Goal: Task Accomplishment & Management: Use online tool/utility

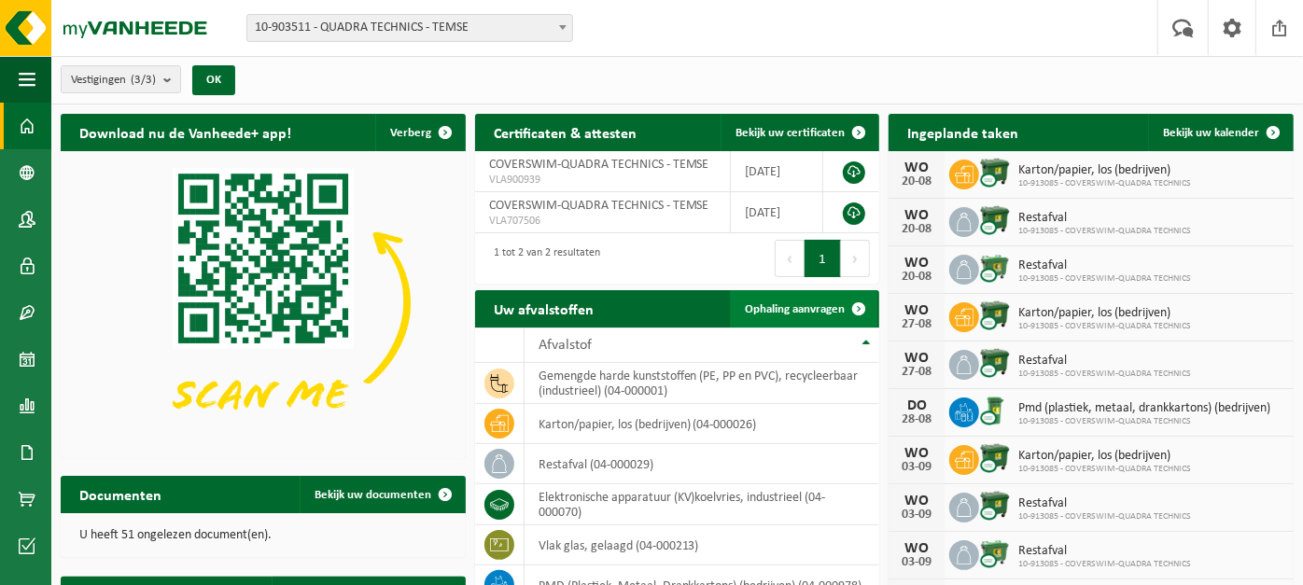
click at [837, 310] on span "Ophaling aanvragen" at bounding box center [795, 309] width 100 height 12
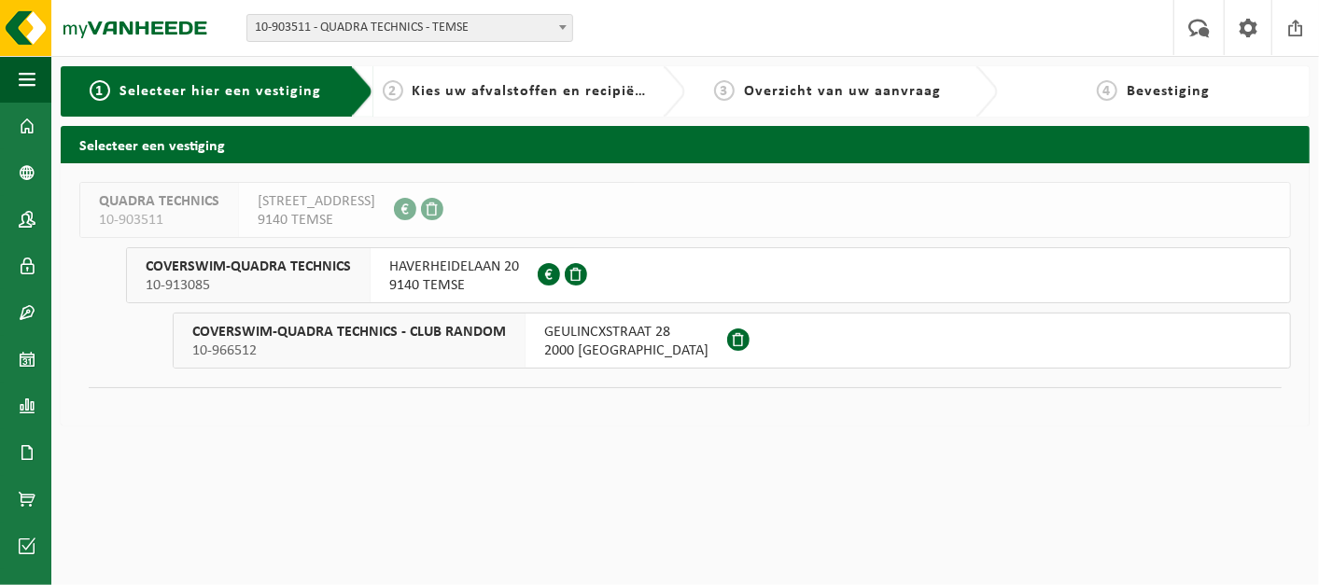
click at [488, 274] on span "HAVERHEIDELAAN 20" at bounding box center [454, 267] width 130 height 19
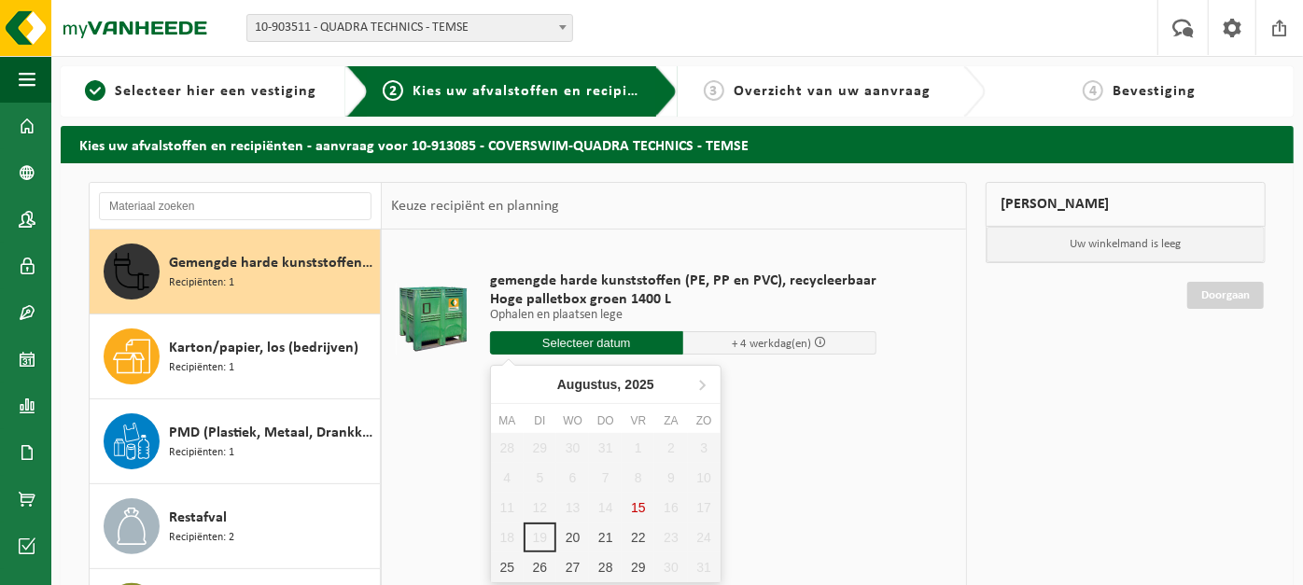
click at [639, 337] on input "text" at bounding box center [586, 342] width 193 height 23
click at [572, 533] on div "20" at bounding box center [572, 538] width 33 height 30
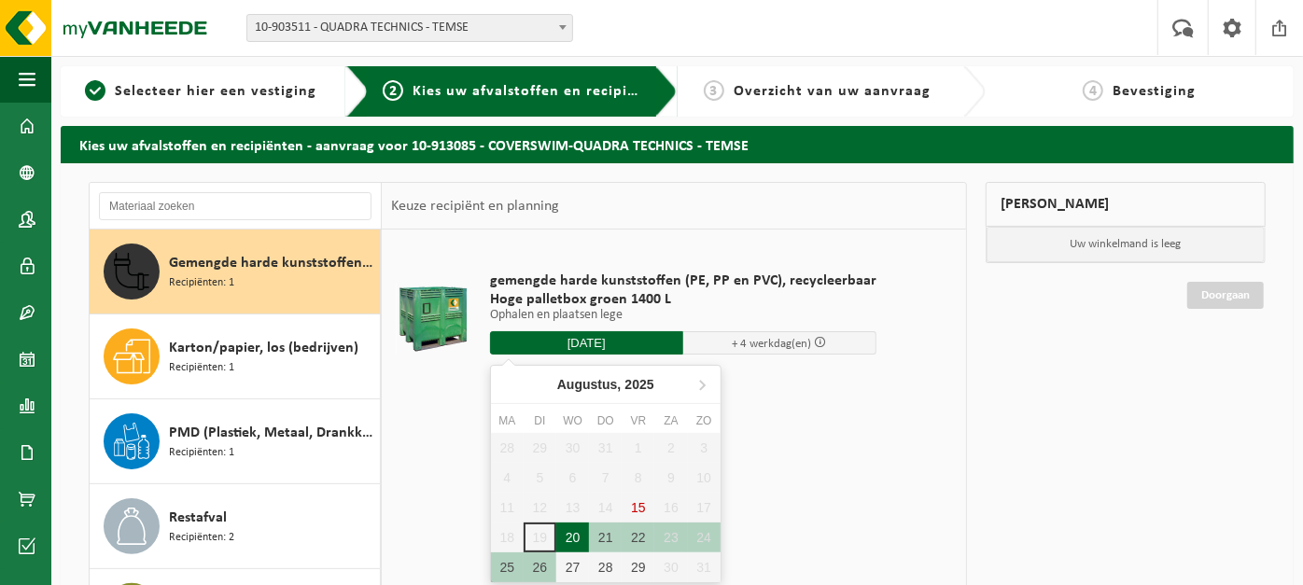
type input "Van [DATE]"
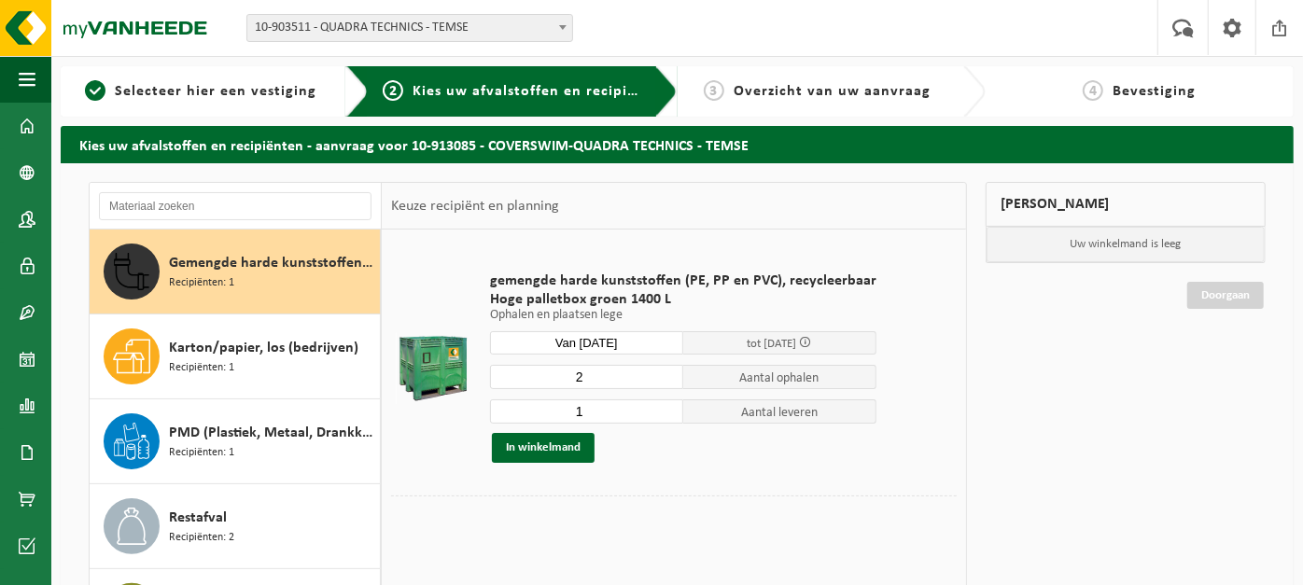
type input "2"
click at [664, 371] on input "2" at bounding box center [586, 377] width 193 height 24
click at [659, 403] on input "2" at bounding box center [586, 412] width 193 height 24
click at [659, 403] on input "3" at bounding box center [586, 412] width 193 height 24
type input "4"
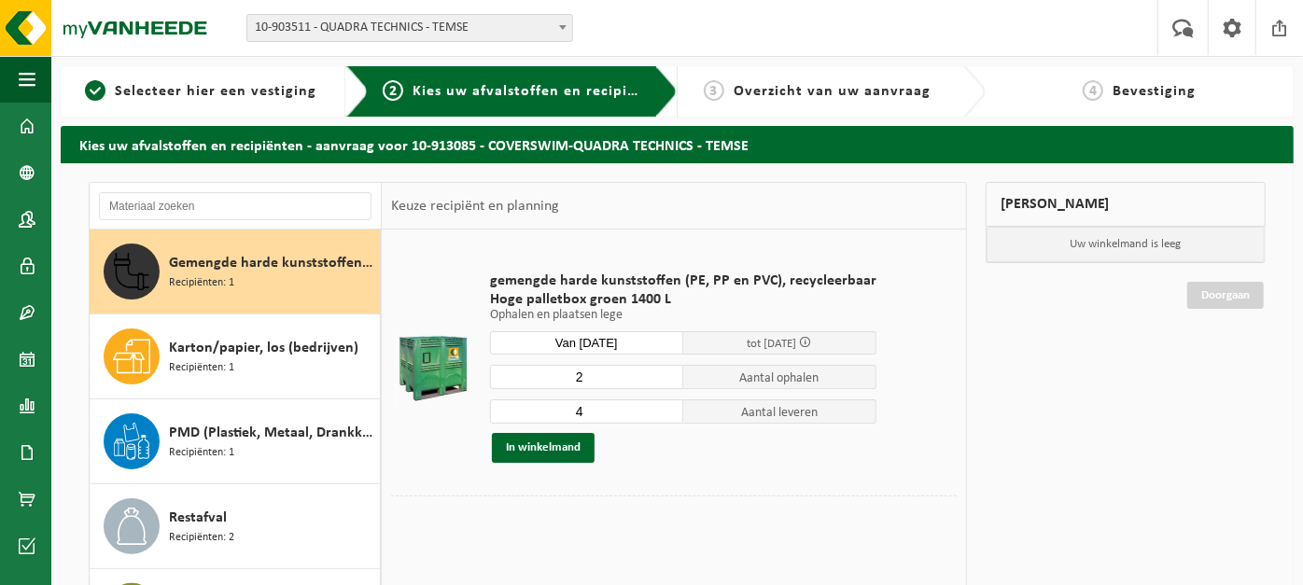
click at [659, 403] on input "4" at bounding box center [586, 412] width 193 height 24
click at [548, 440] on button "In winkelmand" at bounding box center [543, 448] width 103 height 30
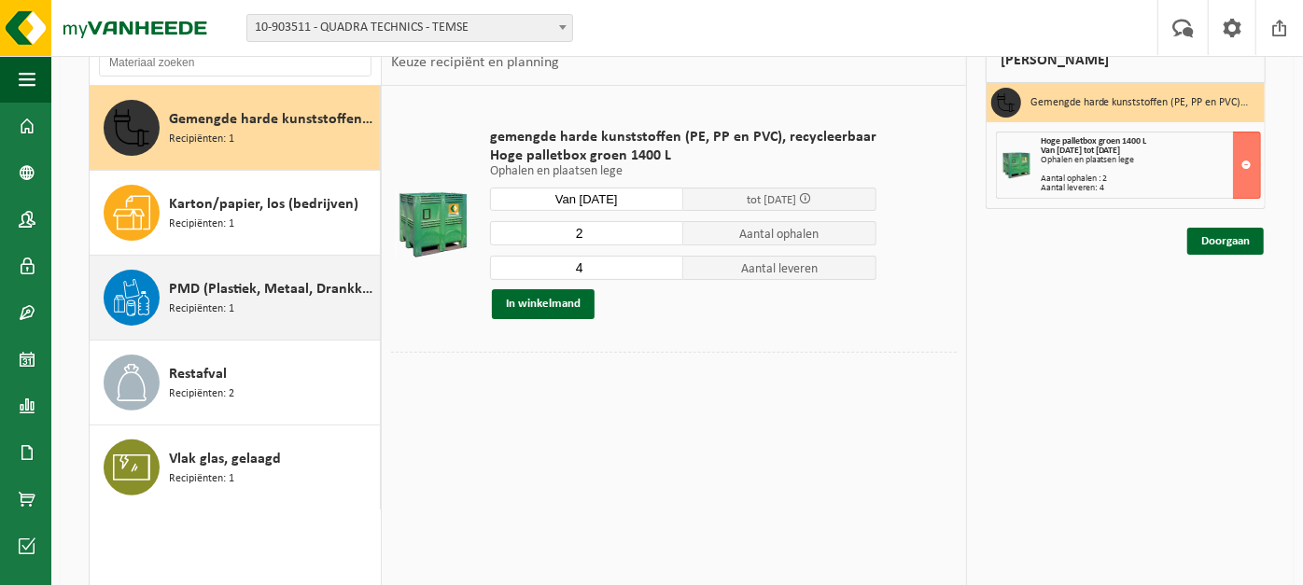
scroll to position [173, 0]
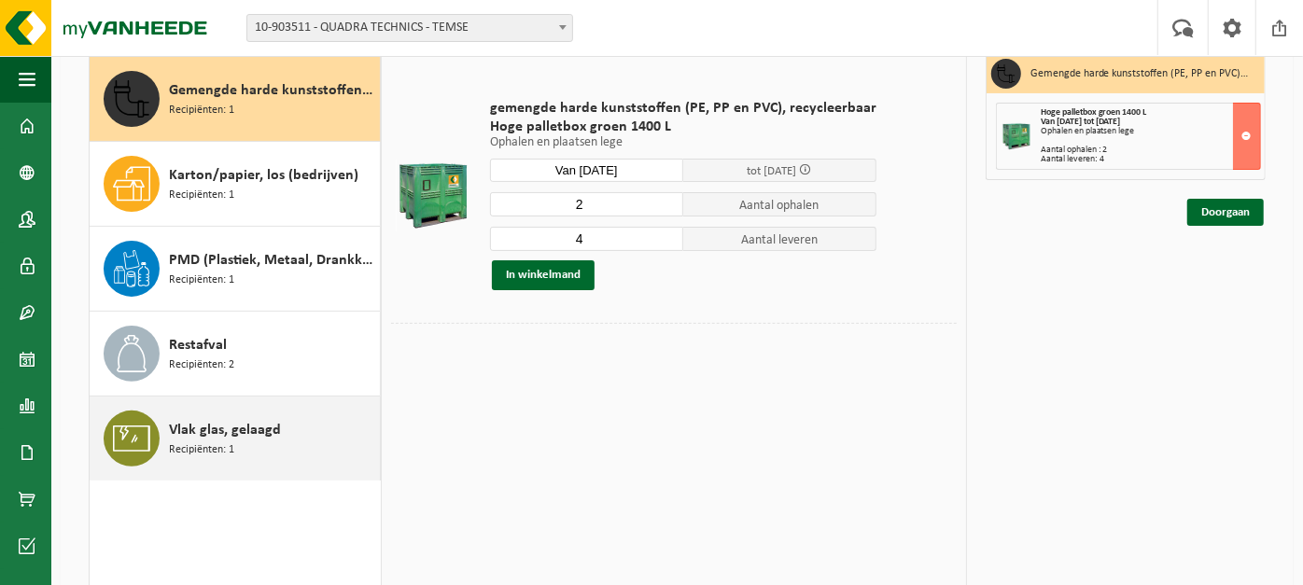
click at [253, 442] on div "Vlak glas, gelaagd Recipiënten: 1" at bounding box center [272, 439] width 206 height 56
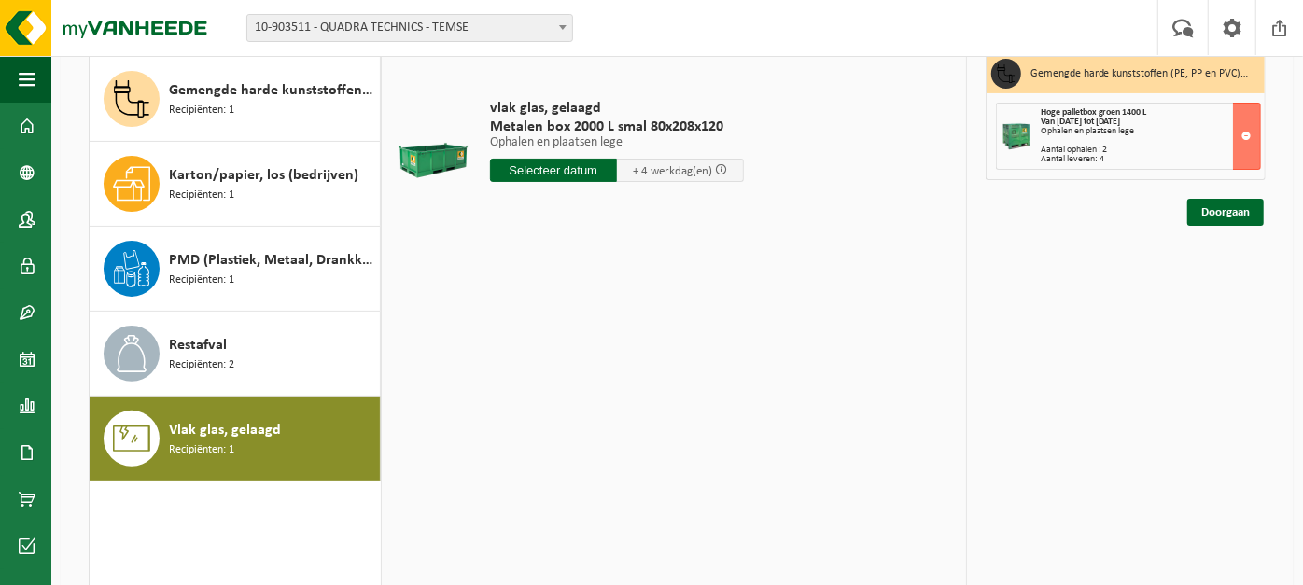
click at [527, 170] on input "text" at bounding box center [553, 170] width 127 height 23
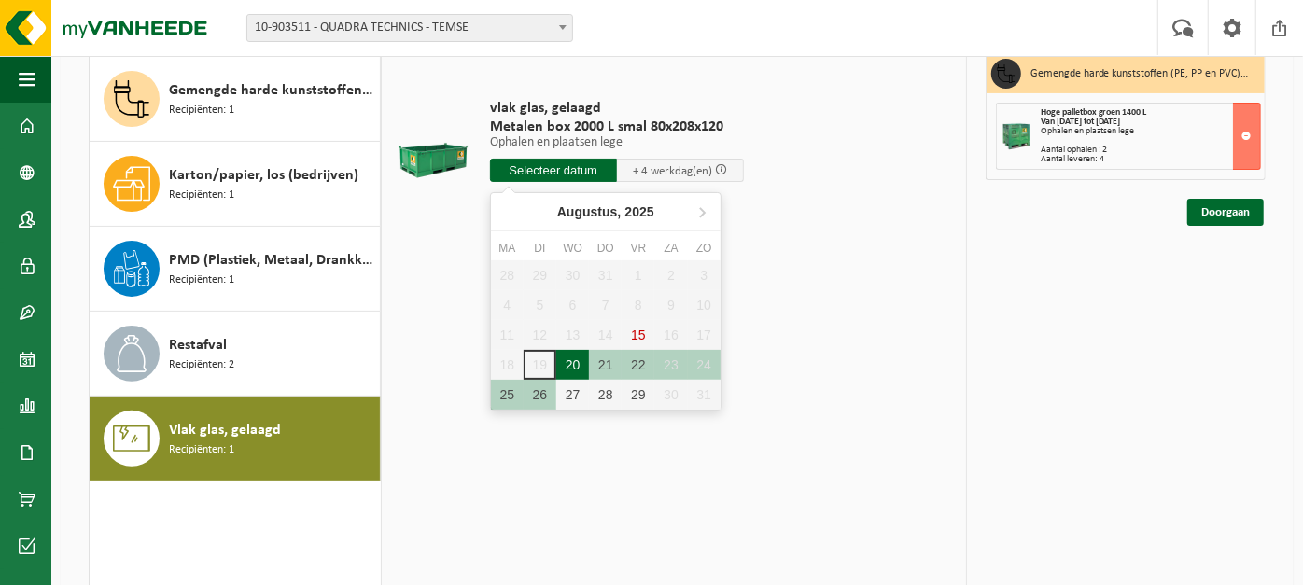
click at [573, 359] on div "20" at bounding box center [572, 365] width 33 height 30
type input "Van 2025-08-20"
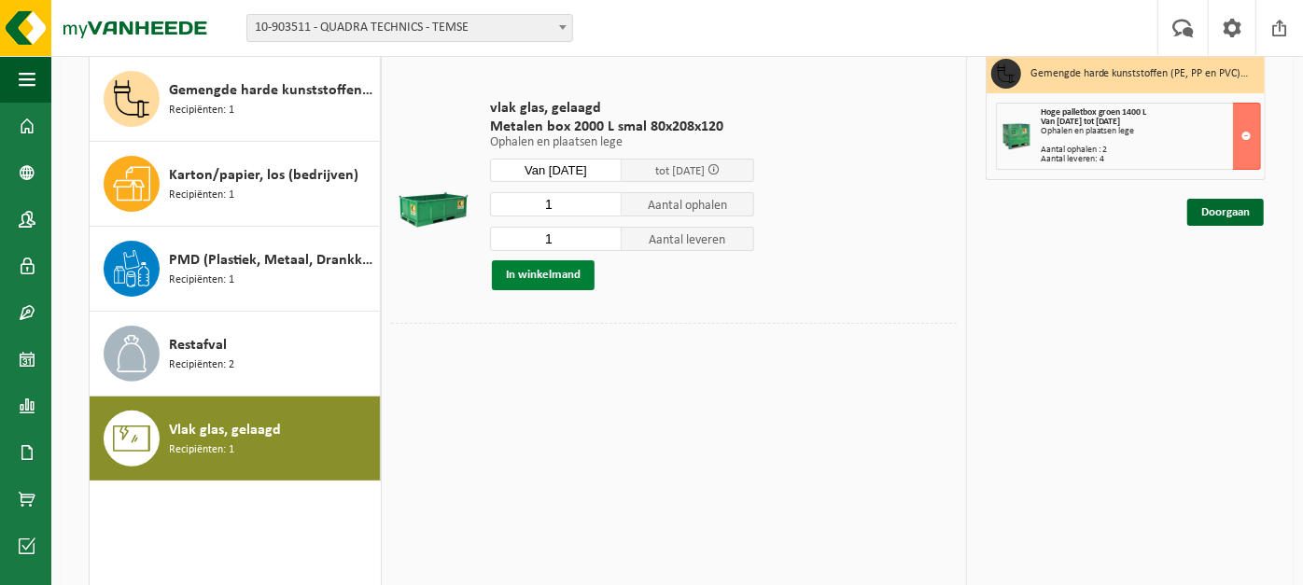
click at [587, 271] on button "In winkelmand" at bounding box center [543, 275] width 103 height 30
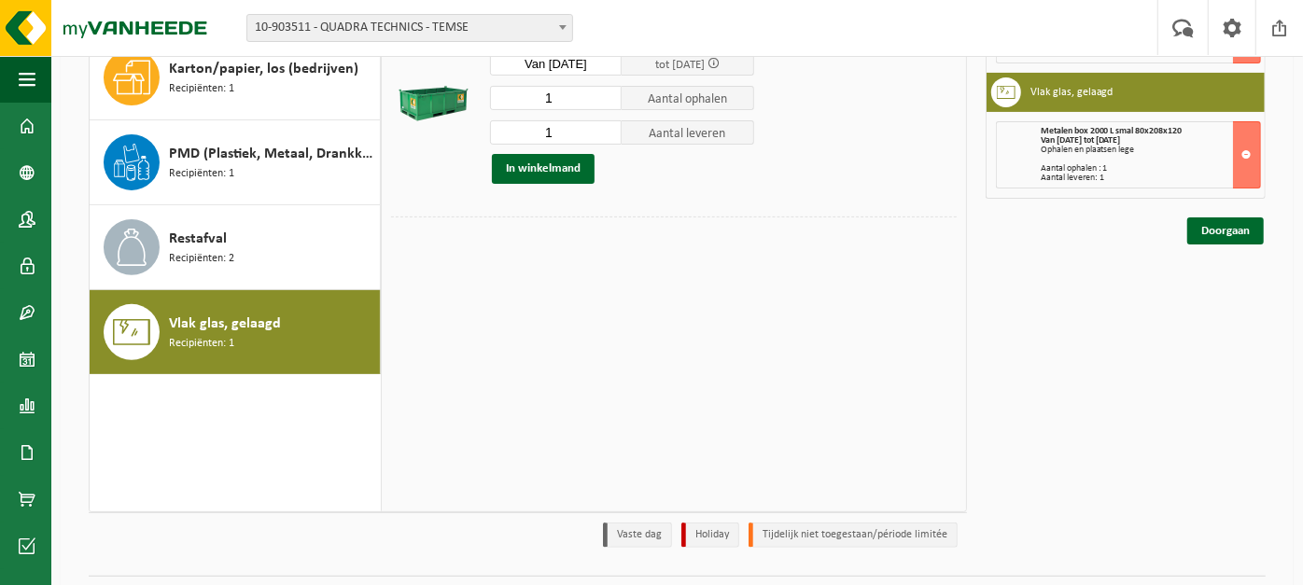
scroll to position [325, 0]
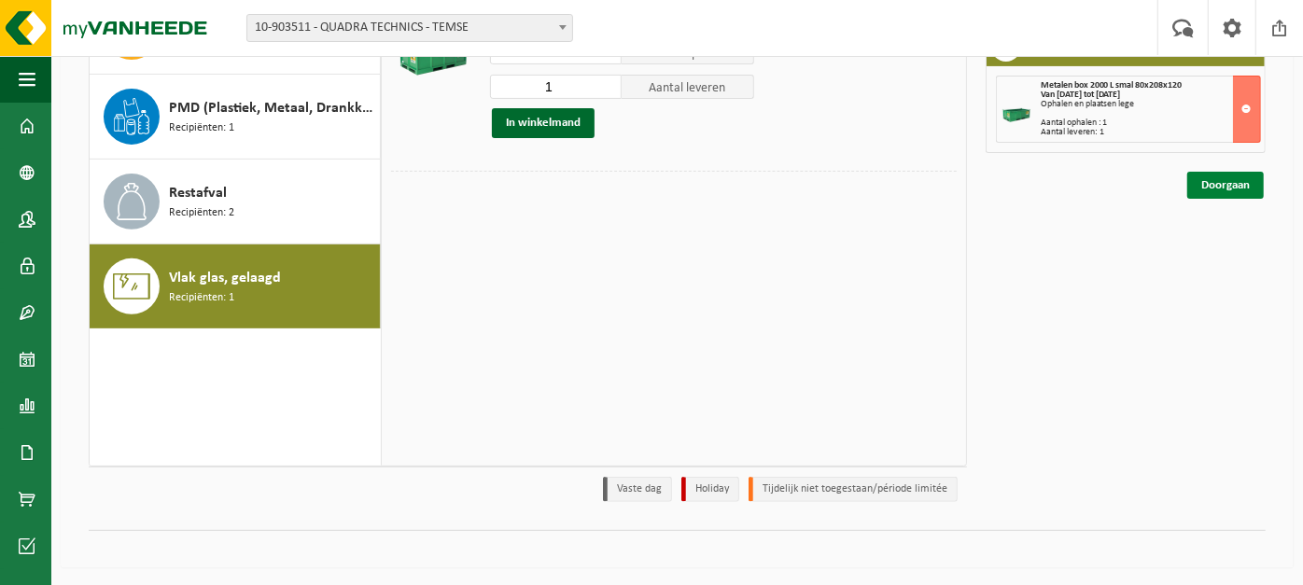
click at [1220, 181] on link "Doorgaan" at bounding box center [1225, 185] width 77 height 27
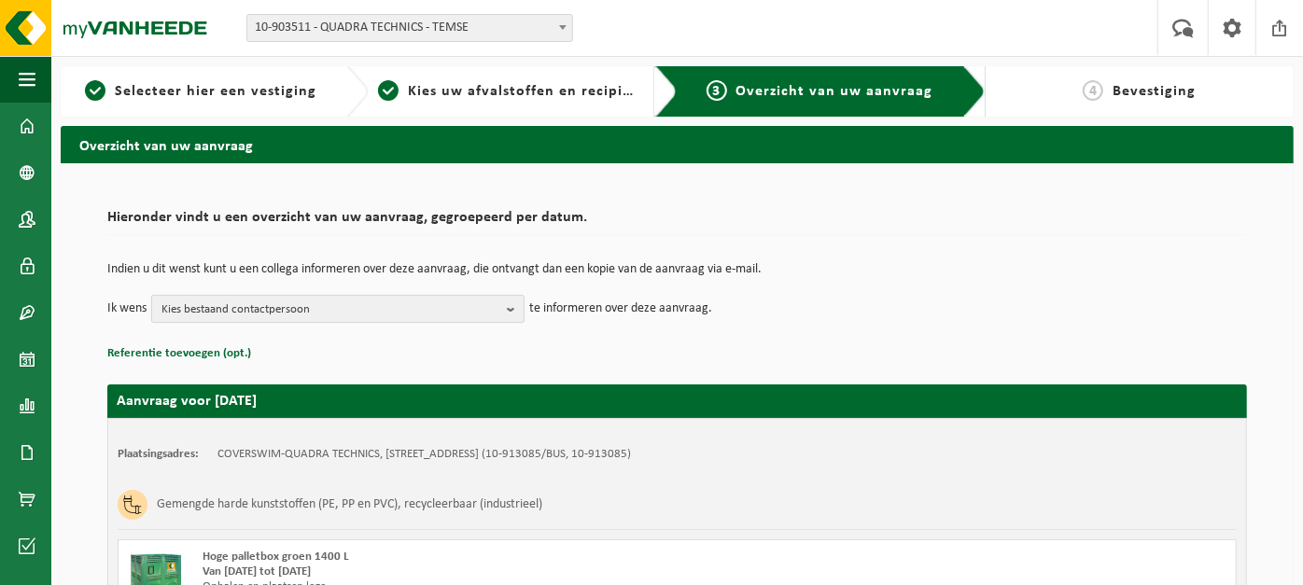
click at [388, 311] on span "Kies bestaand contactpersoon" at bounding box center [331, 310] width 338 height 28
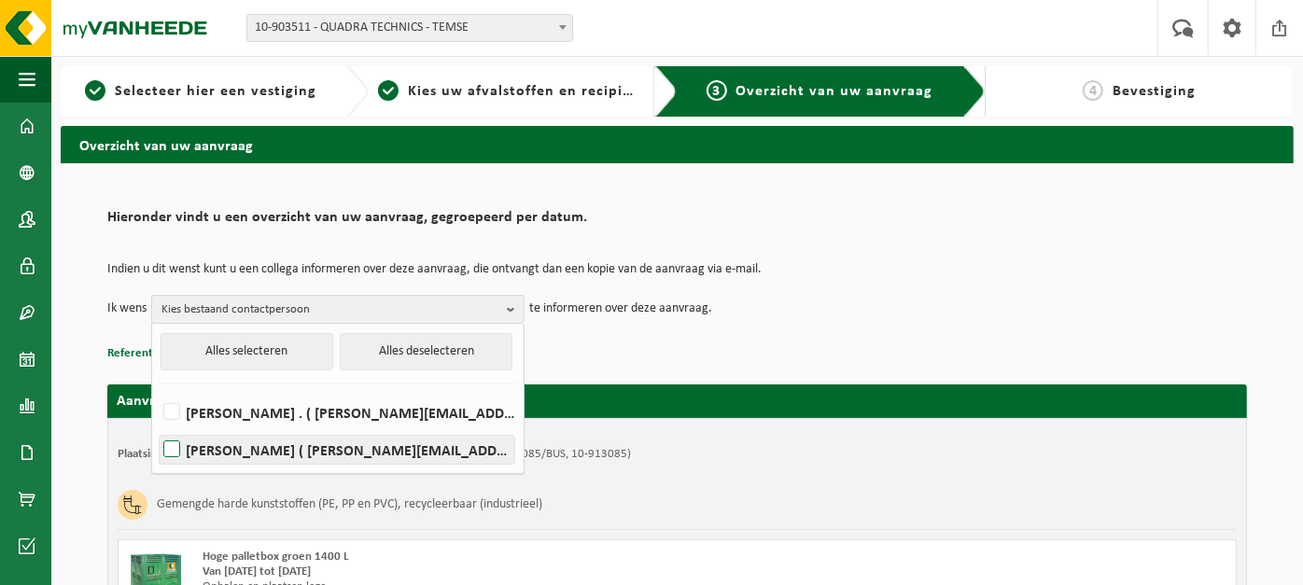
click at [362, 451] on label "Aron Meyskens ( aron@coverswim.be )" at bounding box center [337, 450] width 355 height 28
click at [157, 427] on input "Aron Meyskens ( aron@coverswim.be )" at bounding box center [156, 426] width 1 height 1
checkbox input "true"
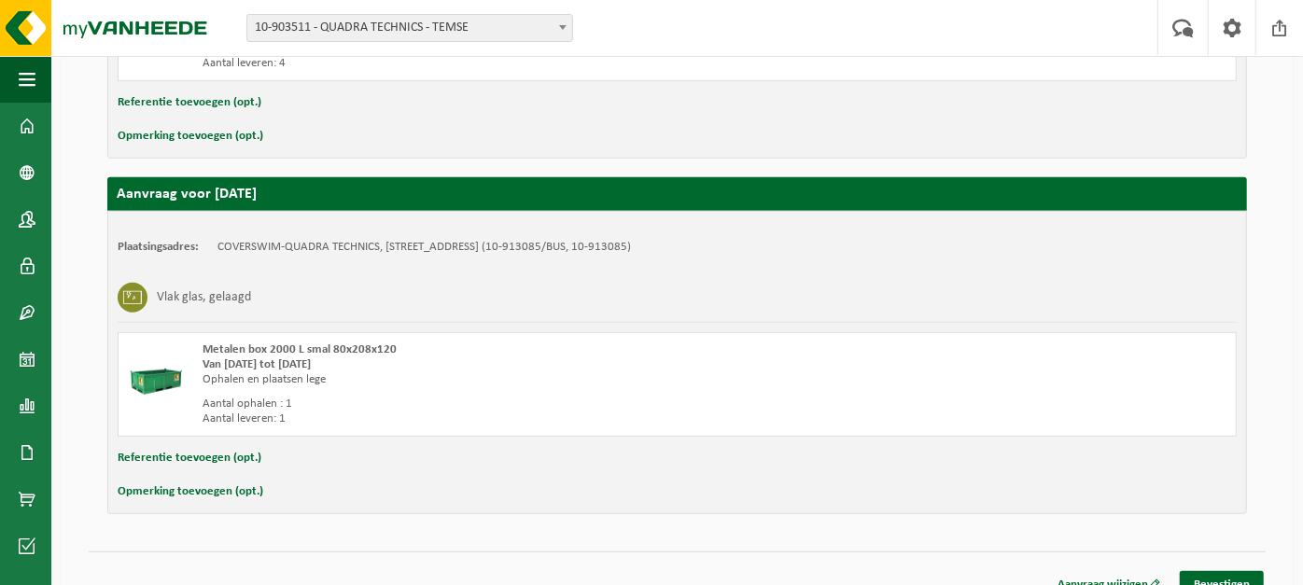
scroll to position [583, 0]
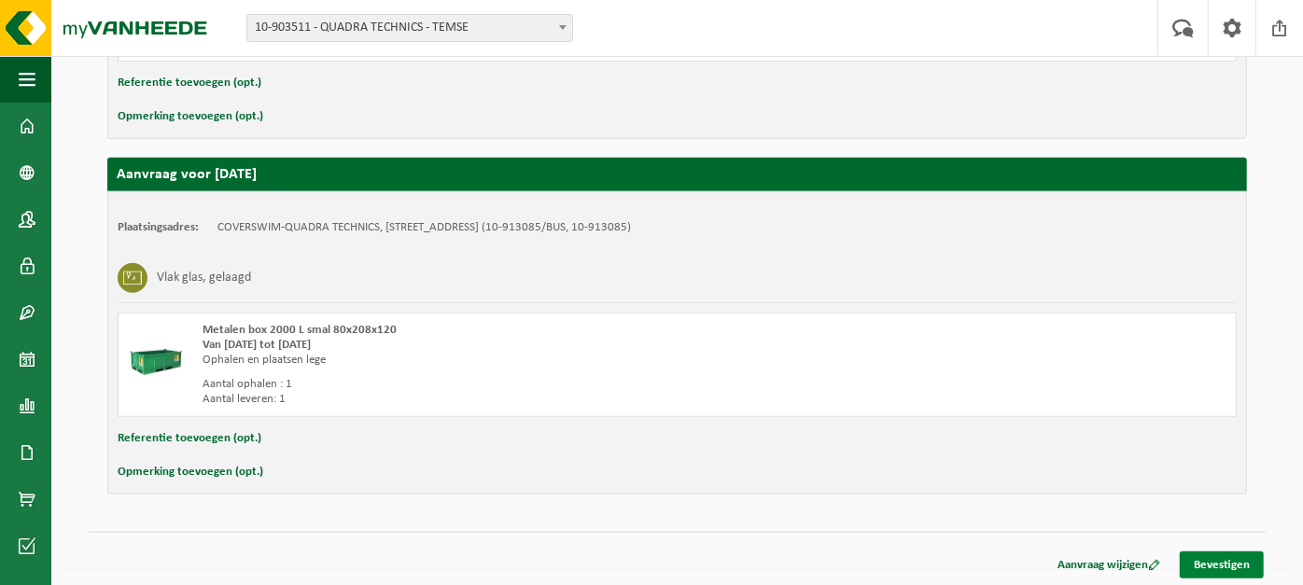
click at [1217, 560] on link "Bevestigen" at bounding box center [1222, 565] width 84 height 27
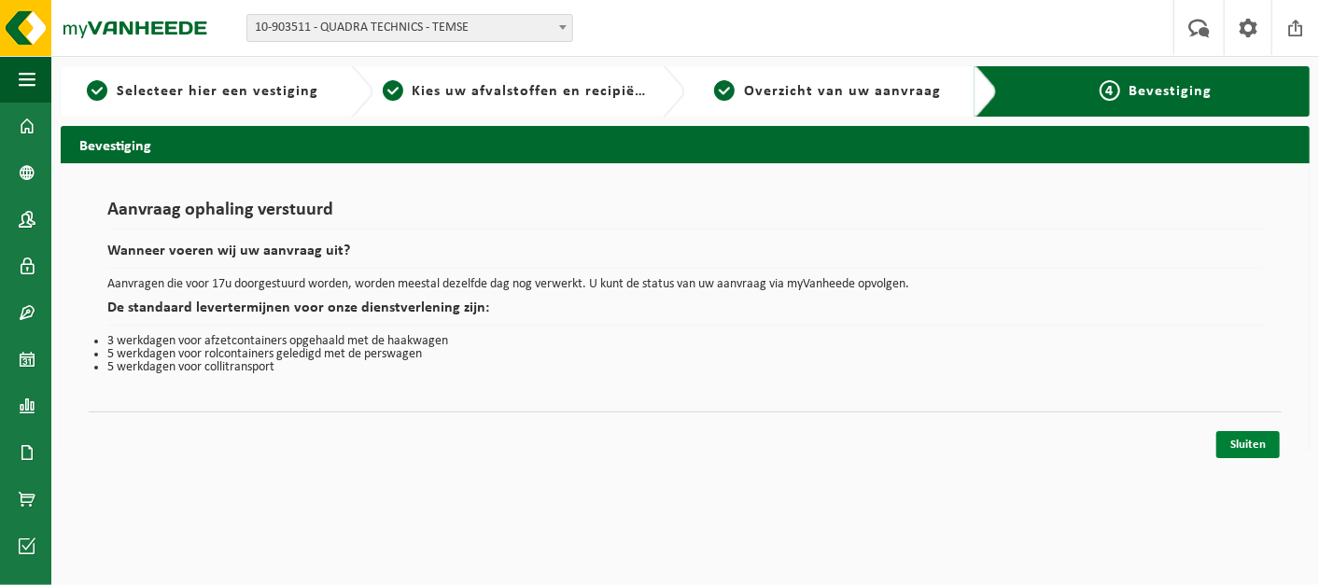
click at [1252, 443] on link "Sluiten" at bounding box center [1247, 444] width 63 height 27
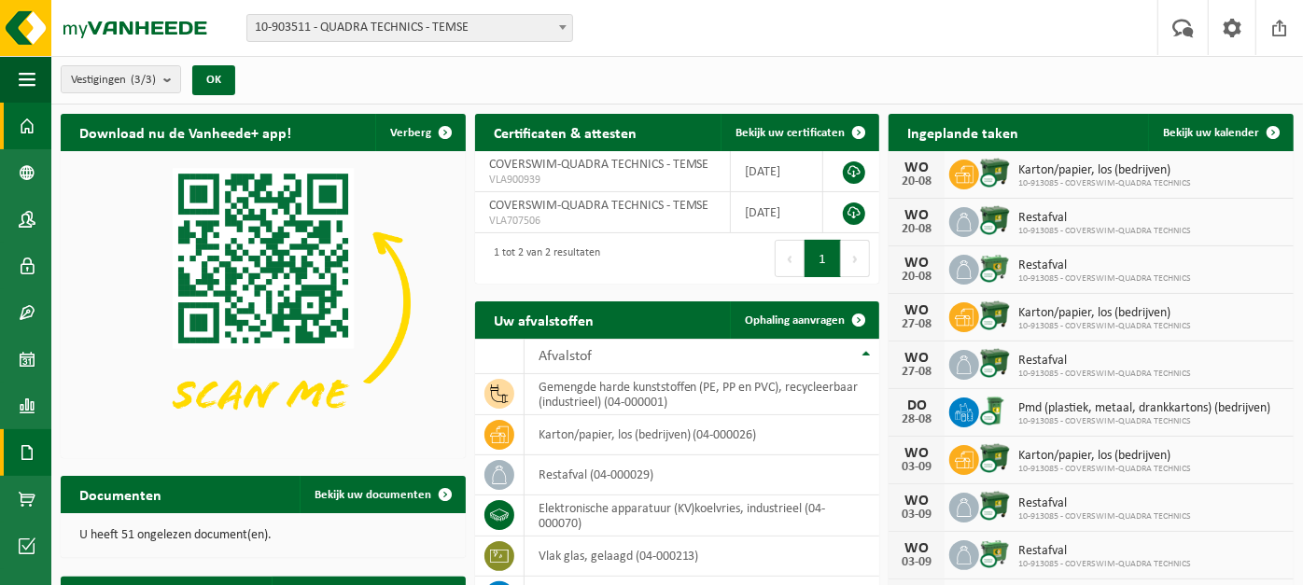
click at [36, 437] on link "Documenten" at bounding box center [25, 452] width 51 height 47
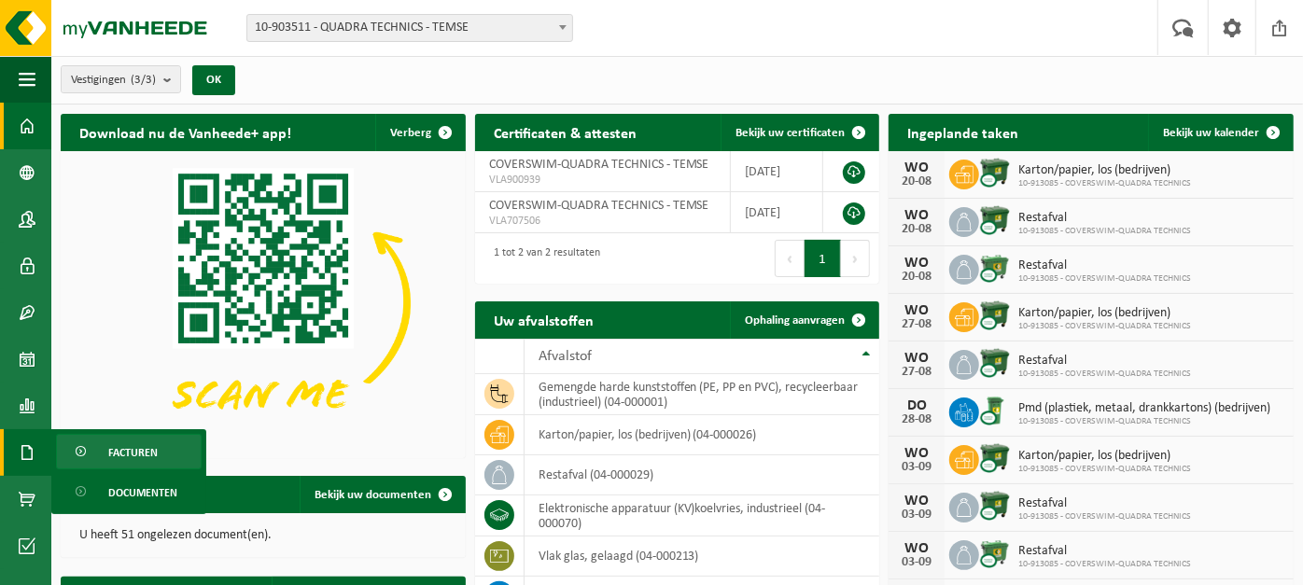
click at [131, 450] on span "Facturen" at bounding box center [132, 452] width 49 height 35
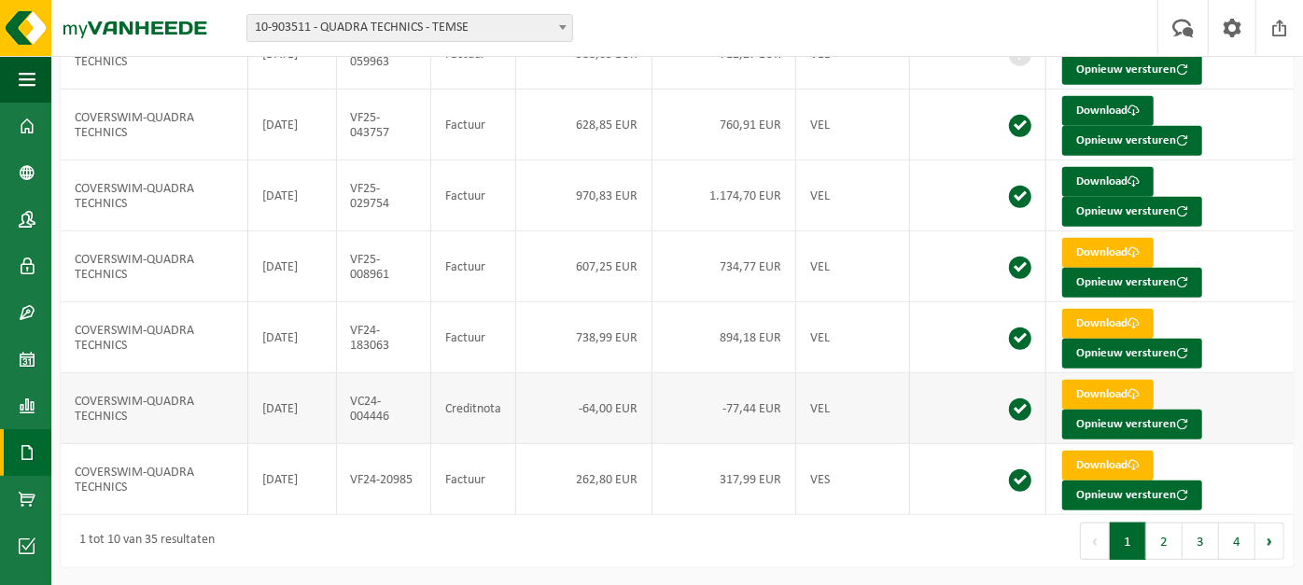
scroll to position [300, 0]
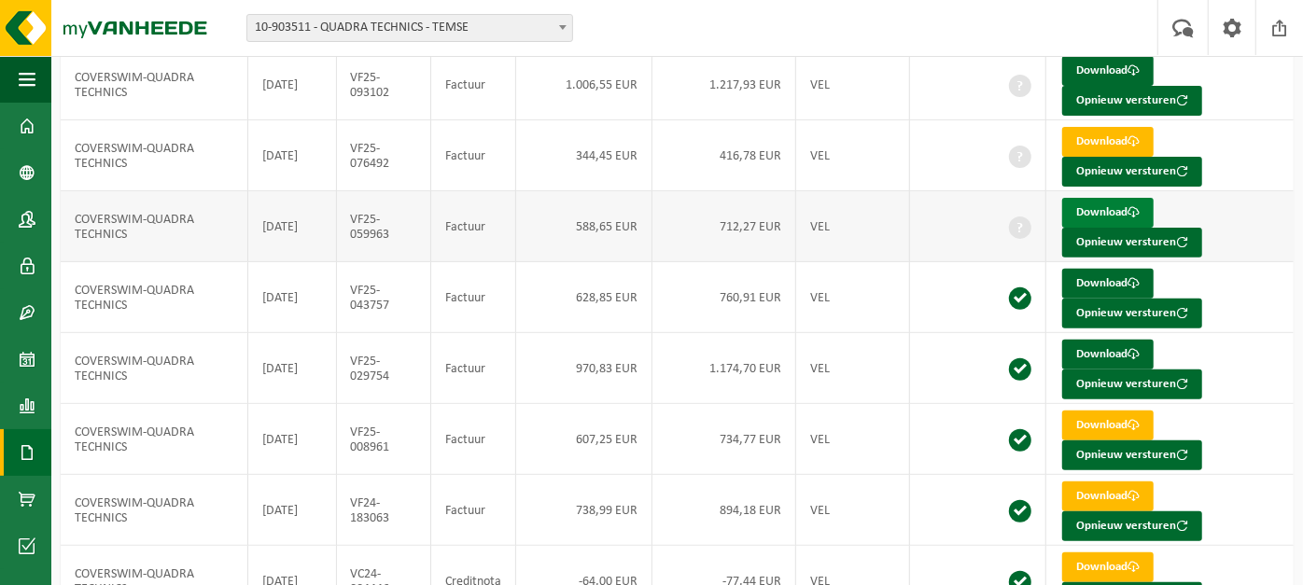
click at [1115, 207] on link "Download" at bounding box center [1107, 213] width 91 height 30
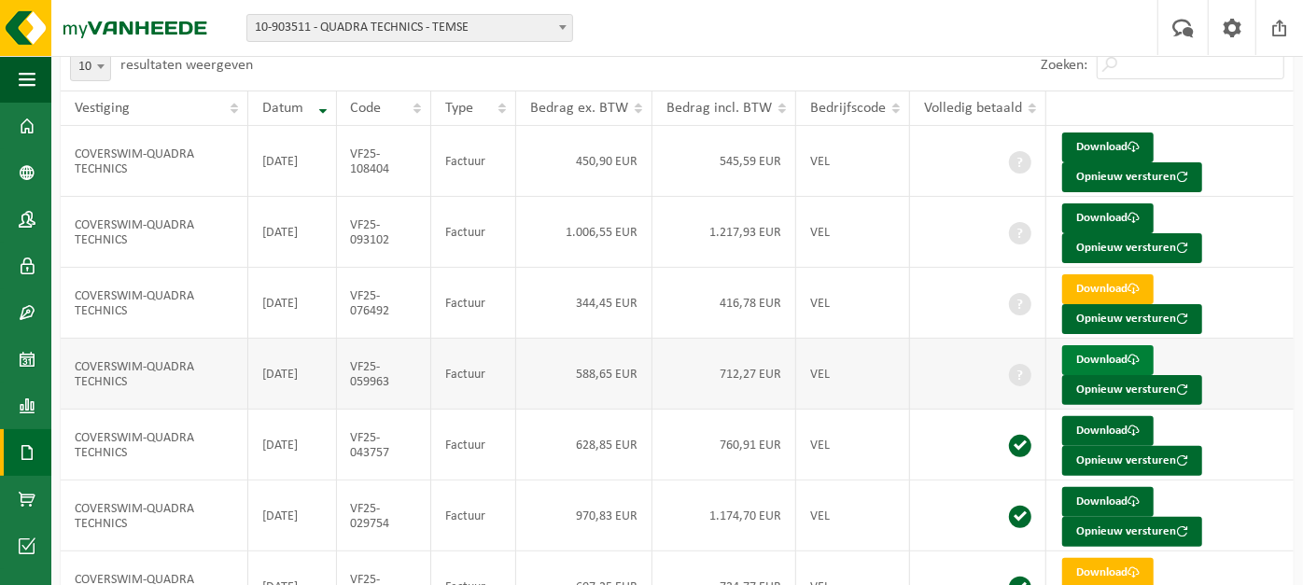
scroll to position [127, 0]
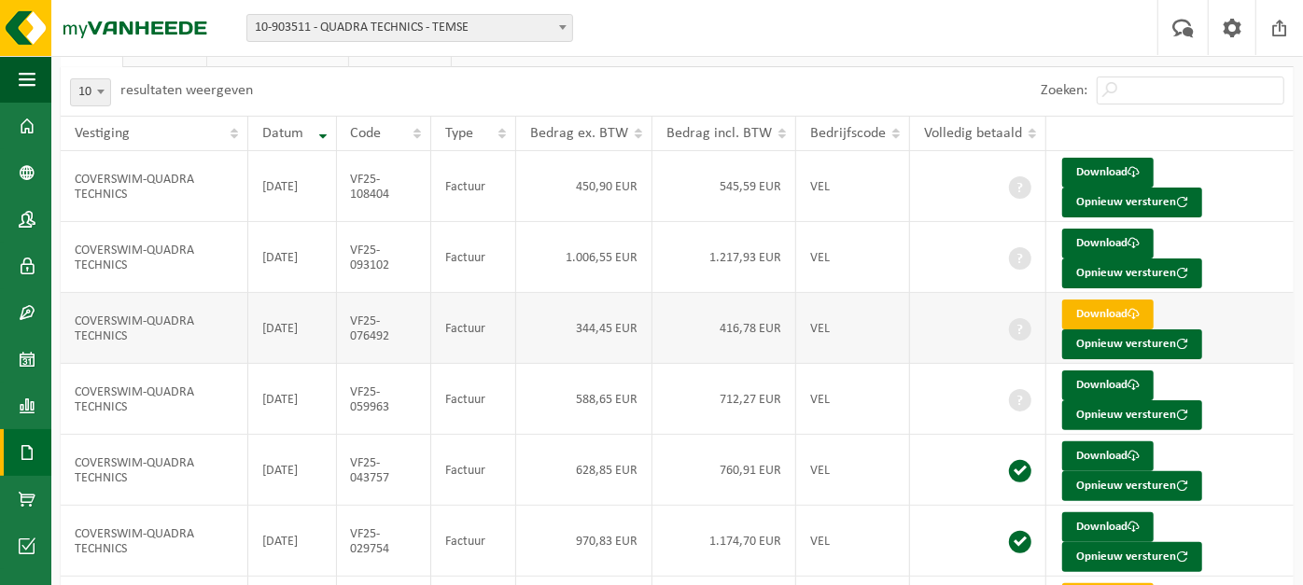
click at [1119, 307] on link "Download" at bounding box center [1107, 315] width 91 height 30
click at [1109, 242] on link "Download" at bounding box center [1107, 244] width 91 height 30
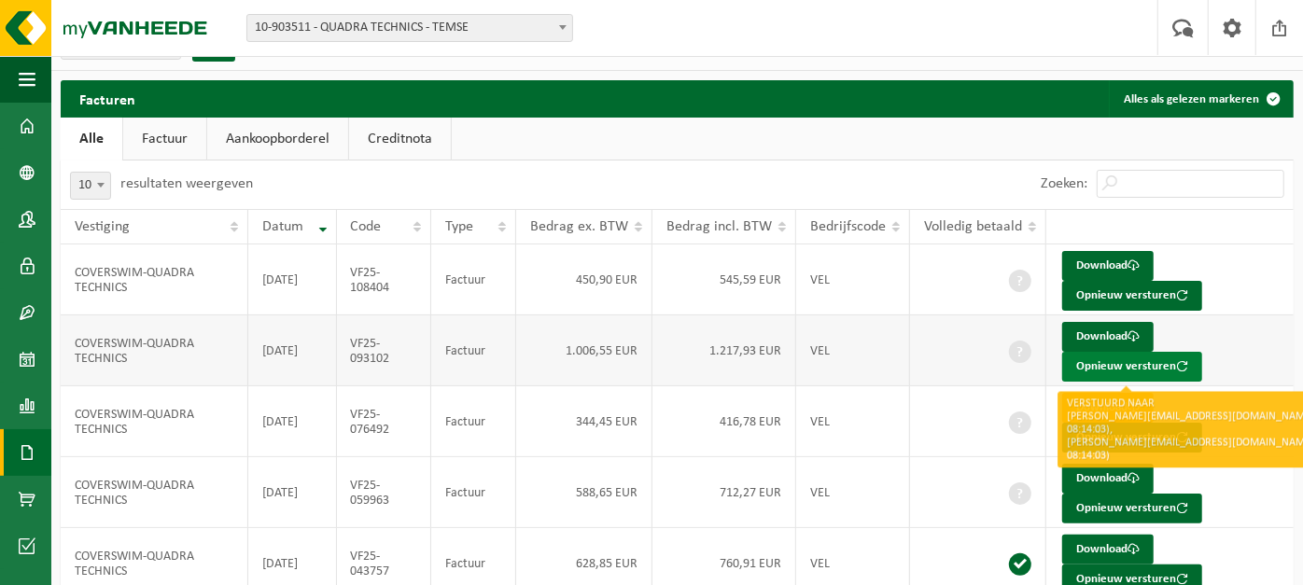
scroll to position [0, 0]
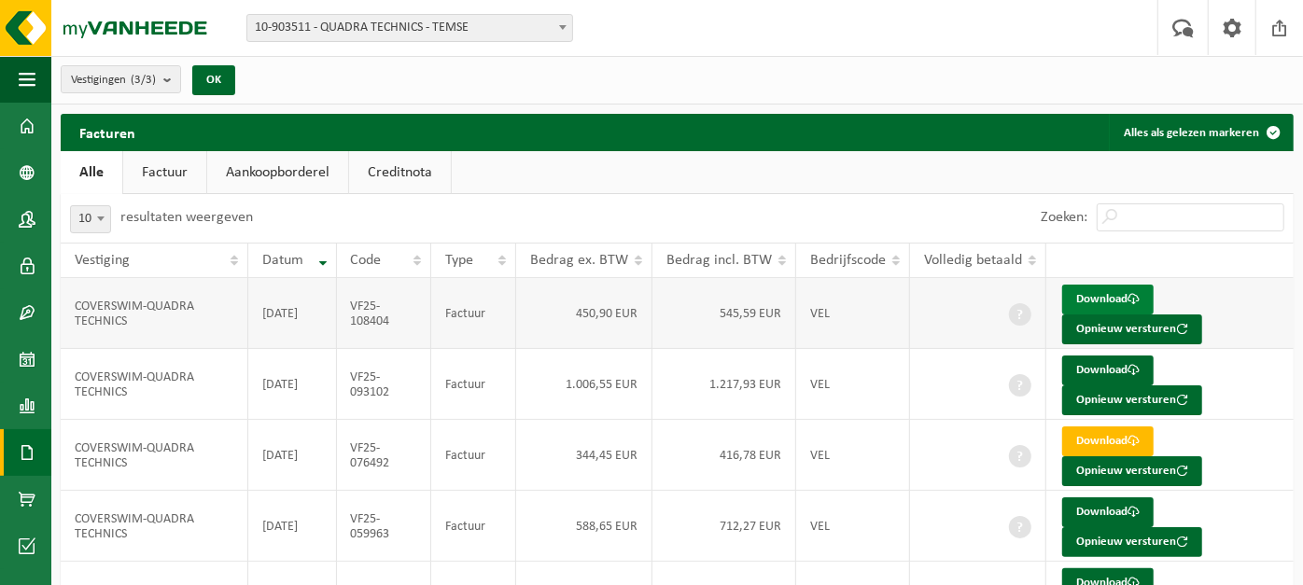
click at [1112, 296] on link "Download" at bounding box center [1107, 300] width 91 height 30
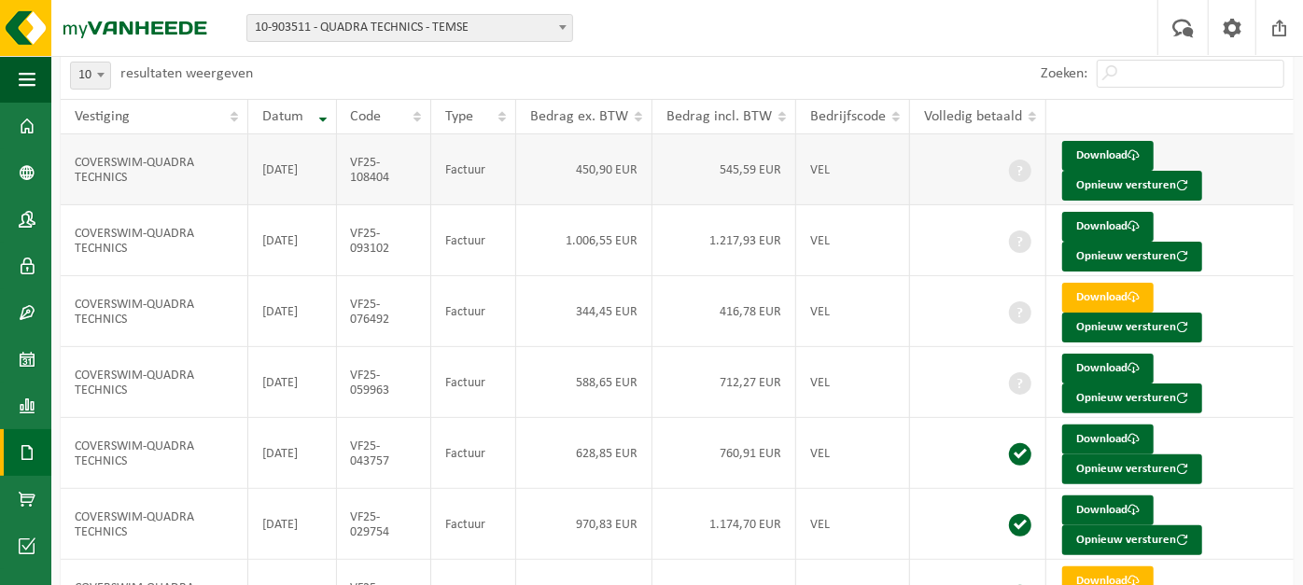
scroll to position [173, 0]
